Goal: Task Accomplishment & Management: Manage account settings

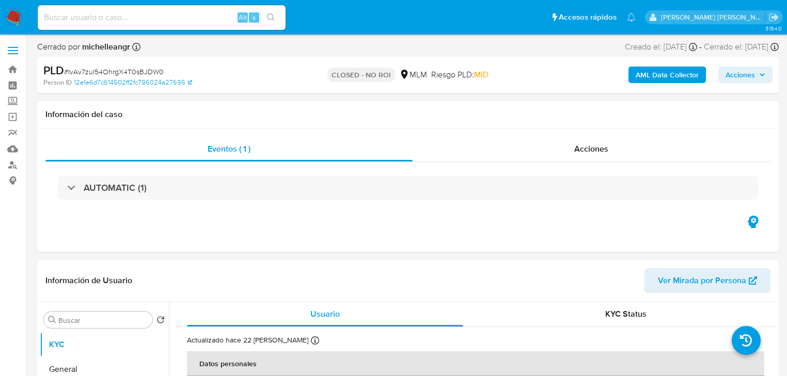
click at [11, 13] on img at bounding box center [14, 18] width 18 height 18
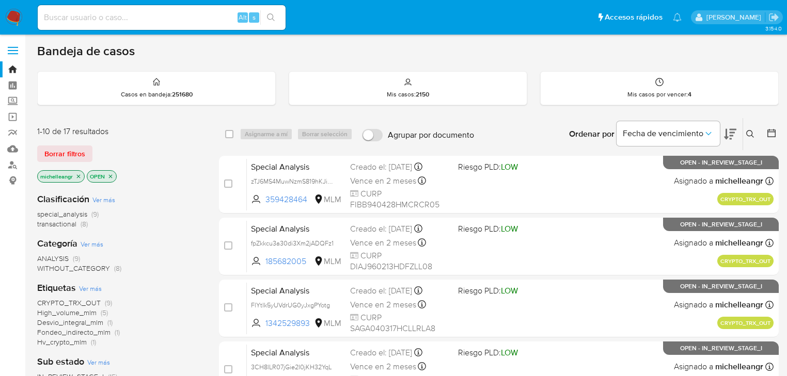
click at [82, 173] on p "michelleangr" at bounding box center [61, 176] width 46 height 11
click at [78, 174] on icon "close-filter" at bounding box center [78, 176] width 6 height 6
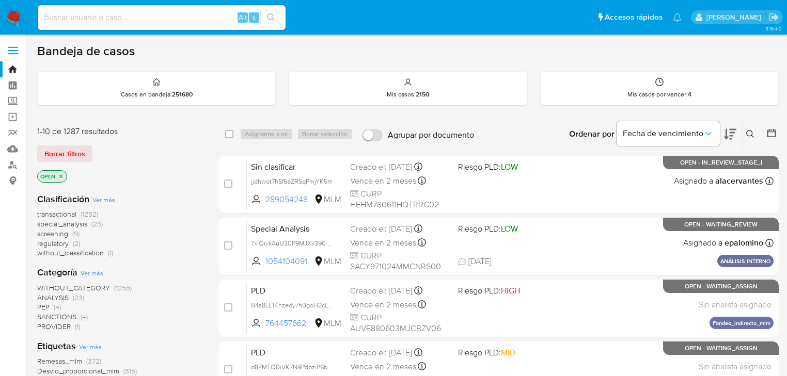
click at [747, 129] on button at bounding box center [751, 134] width 17 height 12
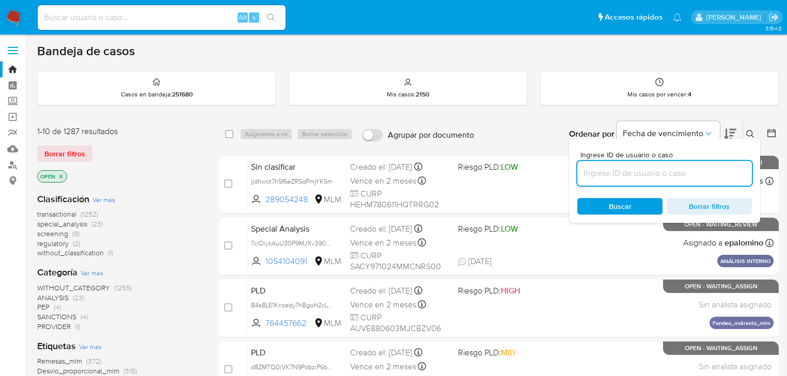
click at [606, 173] on input at bounding box center [664, 173] width 174 height 13
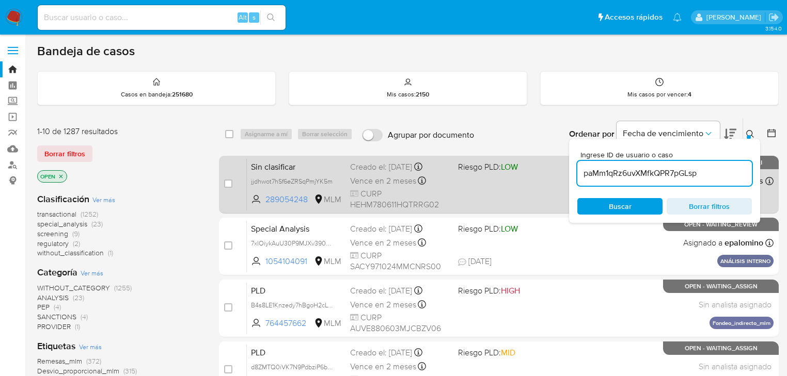
type input "paMm1qRz6uvXMfkQPR7pGLsp"
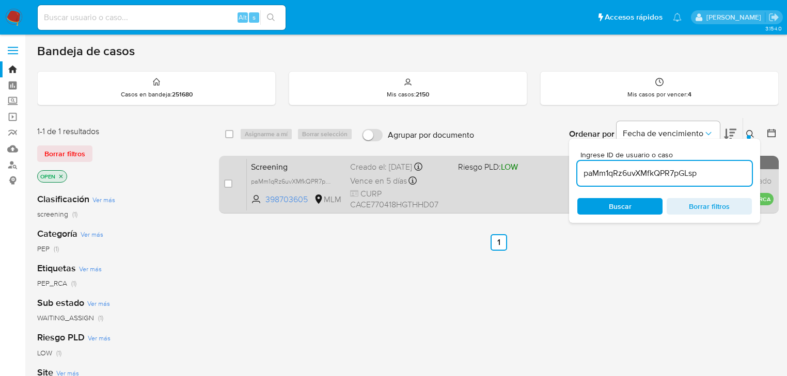
click at [248, 170] on div "Screening paMm1qRz6uvXMfkQPR7pGLsp 398703605 MLM Riesgo PLD: LOW Creado el: 15/…" at bounding box center [510, 184] width 527 height 52
click at [233, 183] on div "case-item-checkbox No es posible asignar el caso" at bounding box center [235, 184] width 23 height 52
click at [229, 182] on input "checkbox" at bounding box center [228, 184] width 8 height 8
checkbox input "true"
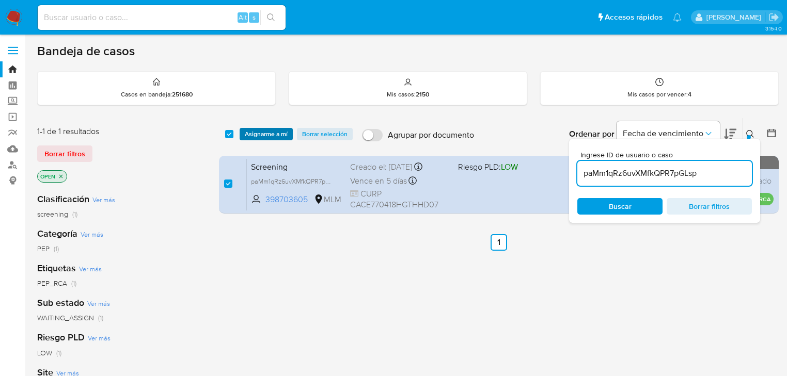
click at [273, 130] on span "Asignarme a mí" at bounding box center [266, 134] width 43 height 10
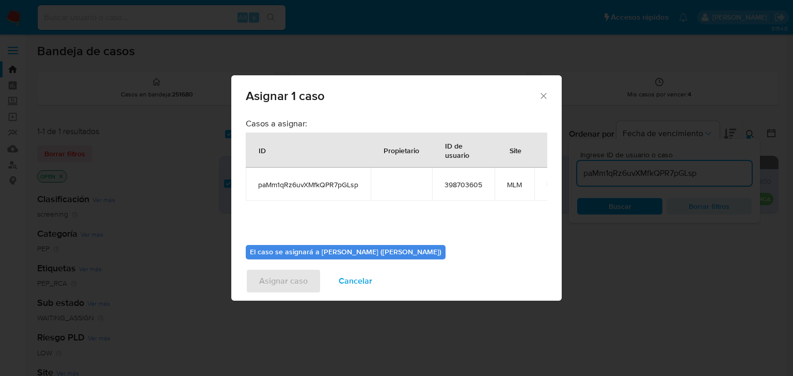
scroll to position [53, 0]
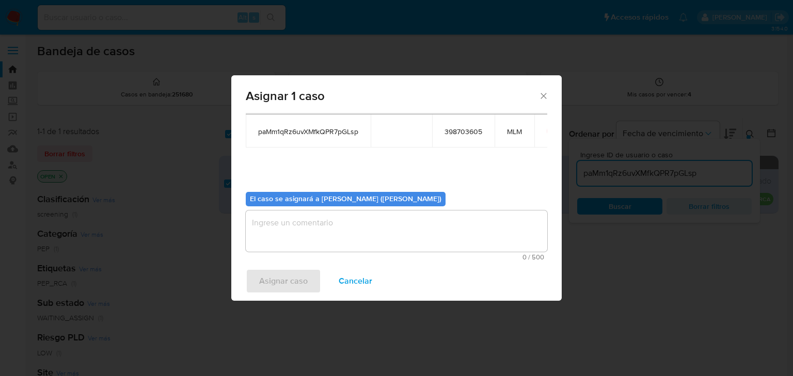
click at [317, 228] on textarea "assign-modal" at bounding box center [396, 231] width 301 height 41
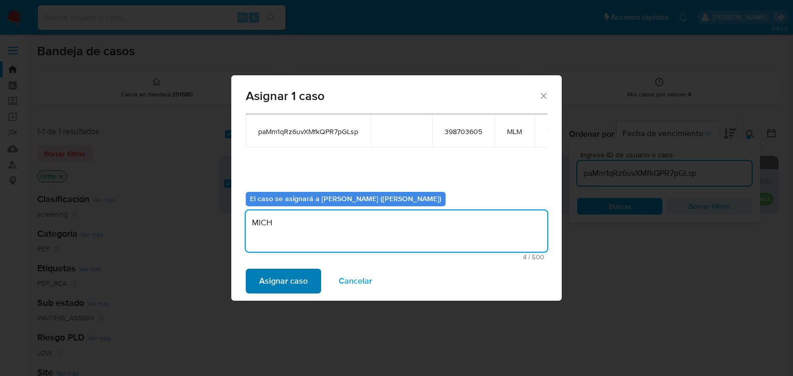
type textarea "MICH"
click at [282, 275] on span "Asignar caso" at bounding box center [283, 281] width 49 height 23
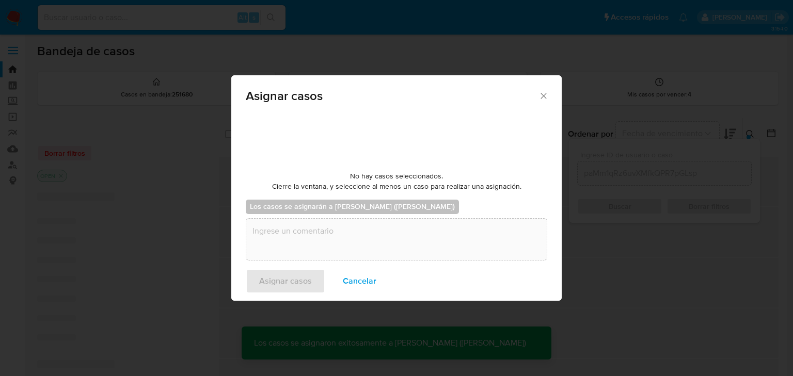
checkbox input "false"
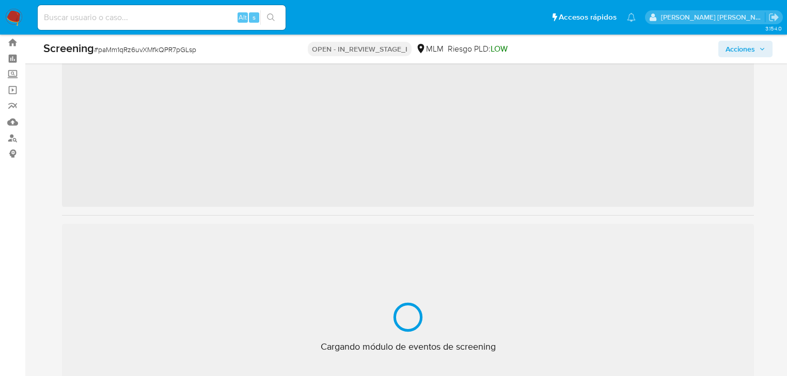
scroll to position [41, 0]
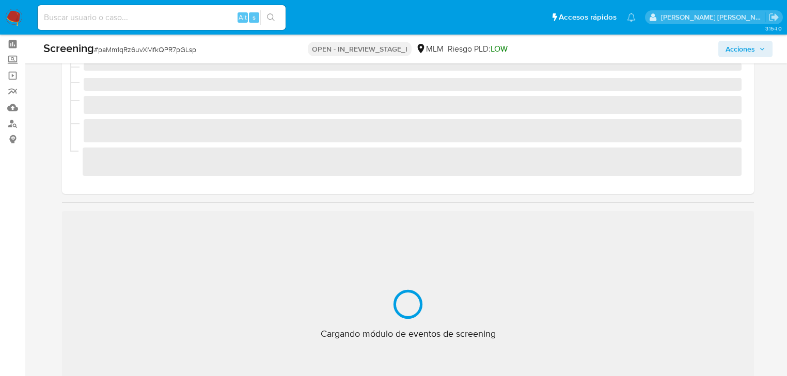
select select "10"
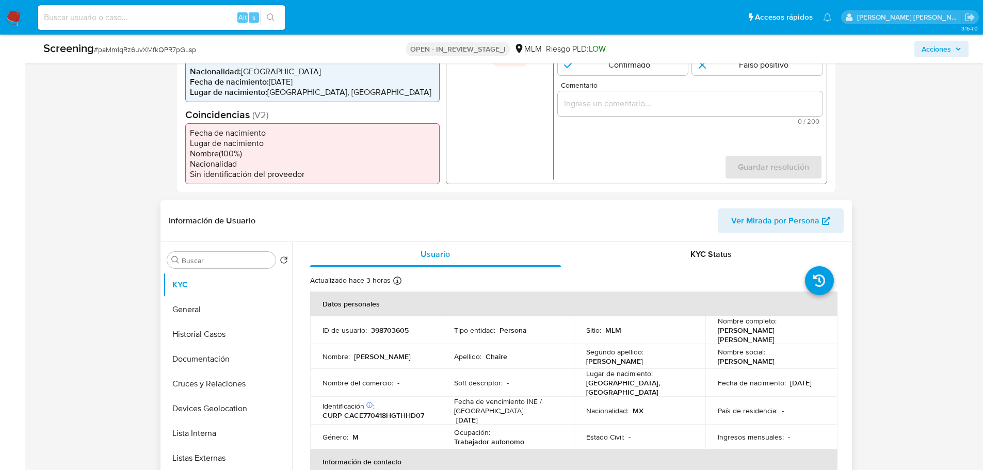
scroll to position [310, 0]
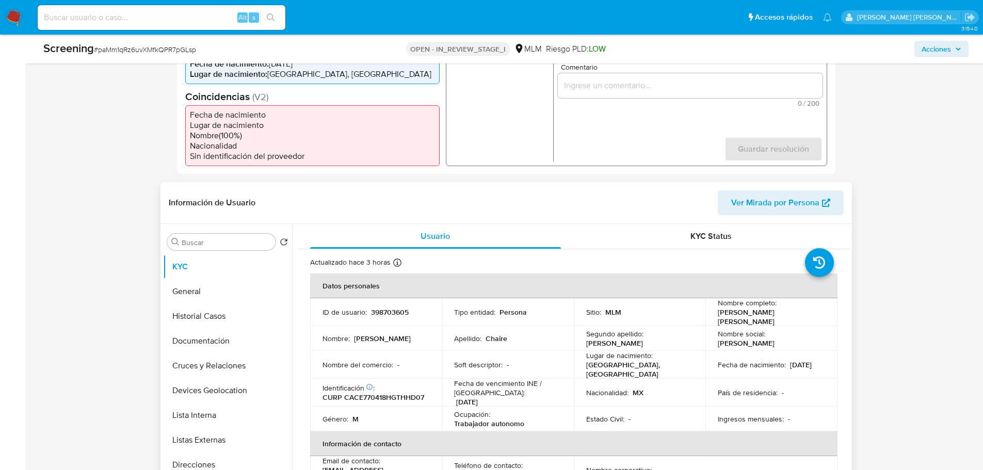
click at [382, 308] on p "398703605" at bounding box center [390, 312] width 38 height 9
copy p "398703605"
copy p "Edgardo Chaire Chavero"
drag, startPoint x: 715, startPoint y: 308, endPoint x: 797, endPoint y: 309, distance: 82.1
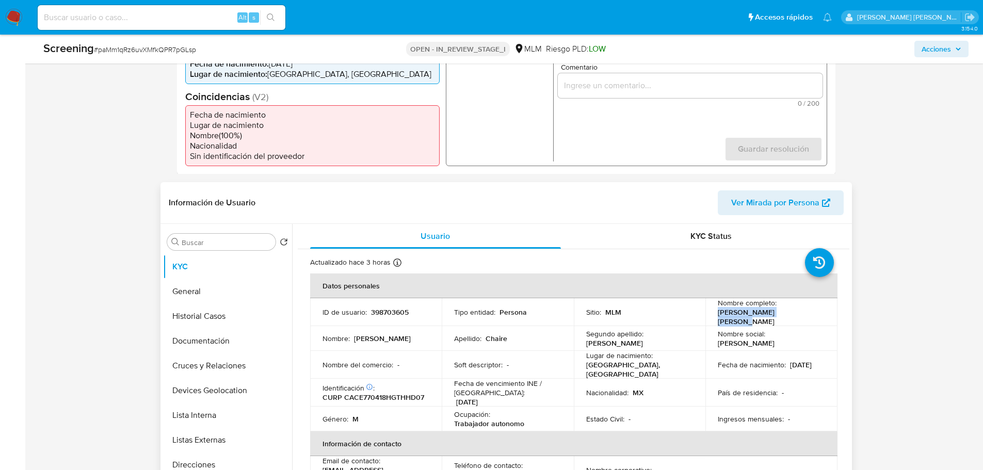
click at [792, 309] on div "Nombre completo : Edgardo Chaire Chavero" at bounding box center [771, 312] width 107 height 28
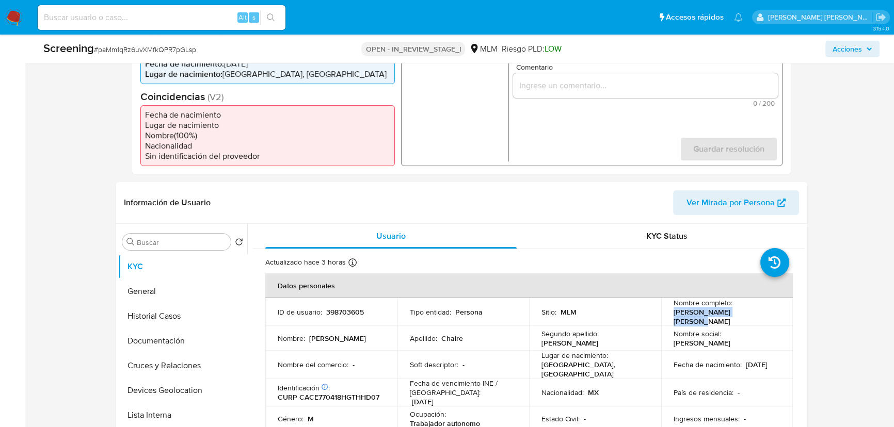
scroll to position [263, 0]
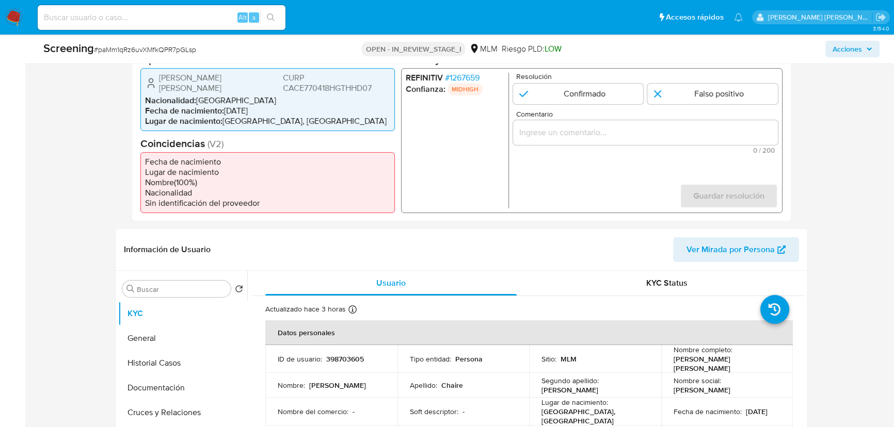
click at [465, 78] on span "# 1267659" at bounding box center [462, 77] width 35 height 10
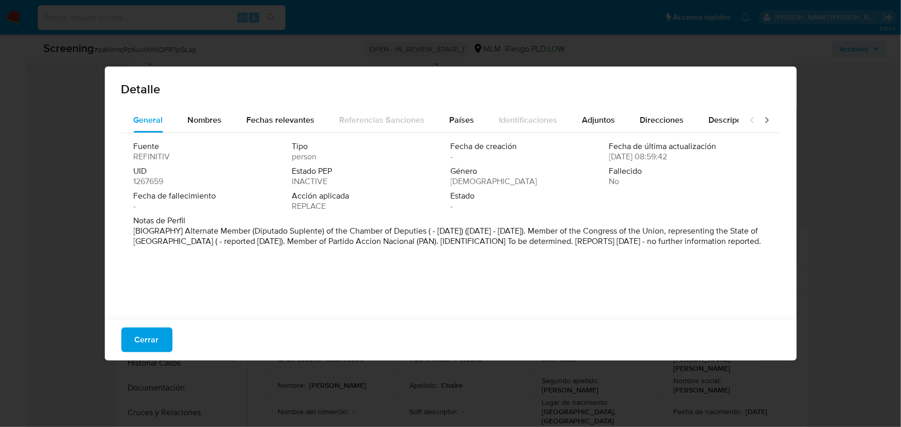
drag, startPoint x: 290, startPoint y: 235, endPoint x: 767, endPoint y: 241, distance: 476.5
click at [767, 241] on div "Fuente REFINITIV Tipo person Fecha de creación - Fecha de última actualización …" at bounding box center [450, 223] width 659 height 181
click at [153, 339] on span "Cerrar" at bounding box center [147, 340] width 24 height 23
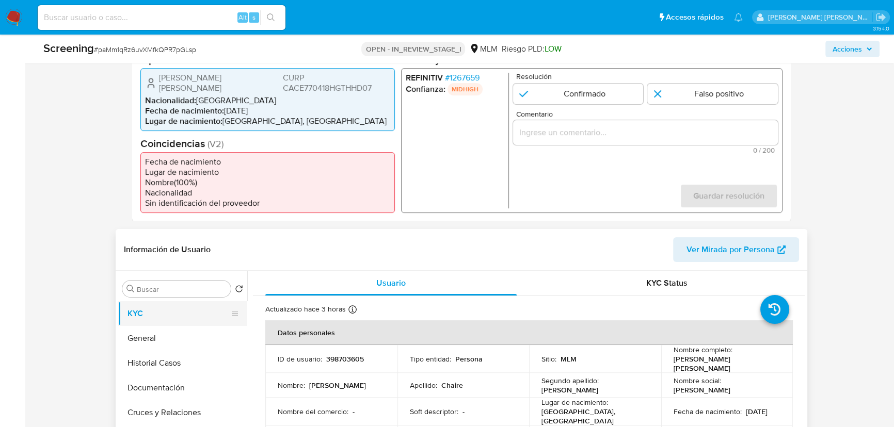
scroll to position [169, 0]
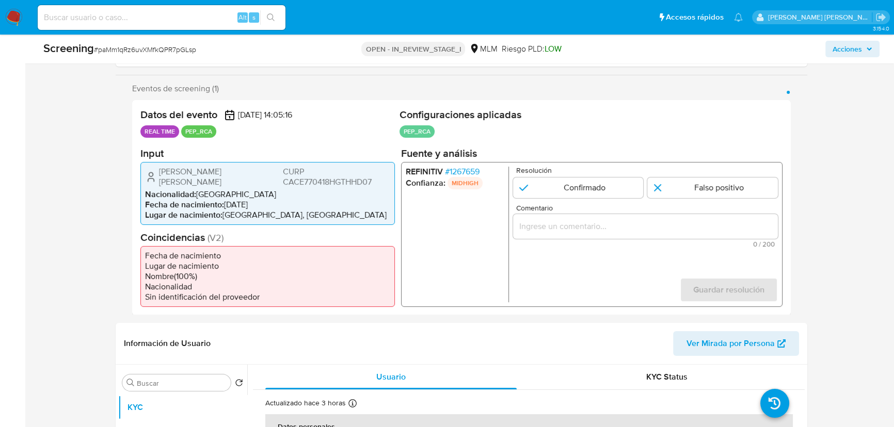
click at [469, 172] on span "# 1267659" at bounding box center [462, 171] width 35 height 10
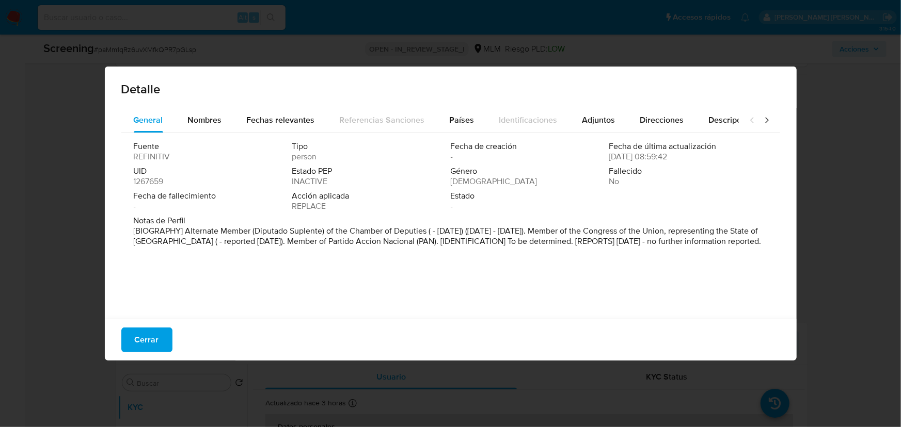
drag, startPoint x: 303, startPoint y: 206, endPoint x: 333, endPoint y: 208, distance: 30.5
click at [333, 208] on div "Acción aplicada REPLACE" at bounding box center [371, 201] width 158 height 21
drag, startPoint x: 333, startPoint y: 188, endPoint x: 284, endPoint y: 186, distance: 49.1
click at [284, 186] on div "Fuente REFINITIV Tipo person Fecha de creación - Fecha de última actualización …" at bounding box center [451, 178] width 634 height 74
drag, startPoint x: 422, startPoint y: 230, endPoint x: 737, endPoint y: 247, distance: 315.3
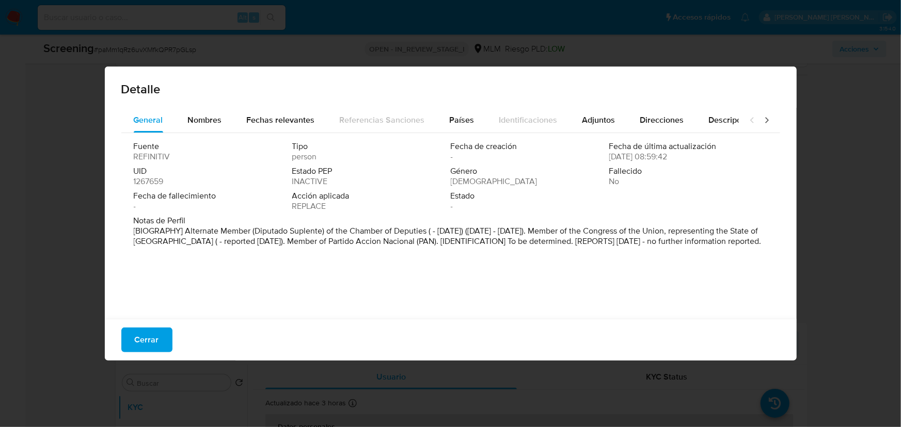
click at [737, 247] on p "[BIOGRAPHY] Alternate Member (Diputado Suplente) of the Chamber of Deputies ( -…" at bounding box center [450, 236] width 632 height 21
click at [154, 337] on span "Cerrar" at bounding box center [147, 340] width 24 height 23
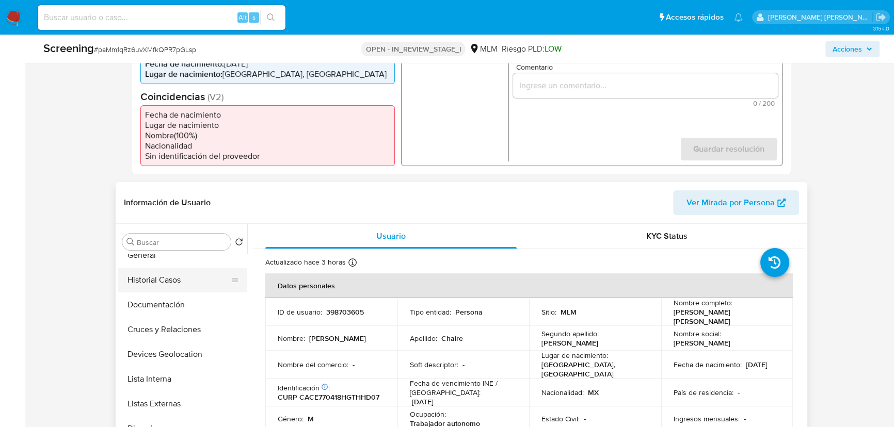
scroll to position [46, 0]
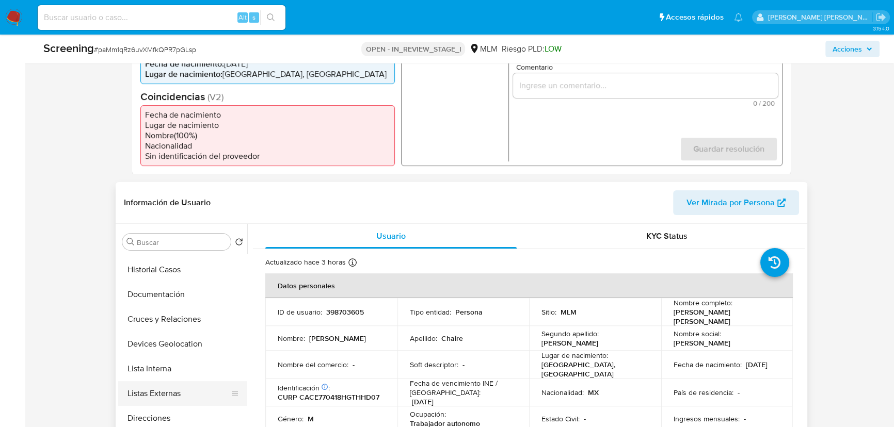
click at [190, 376] on button "Listas Externas" at bounding box center [178, 393] width 121 height 25
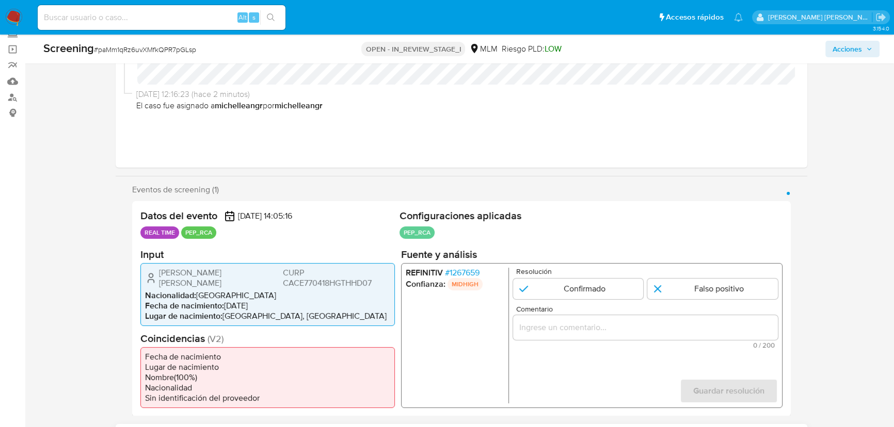
scroll to position [140, 0]
